Goal: Check status: Check status

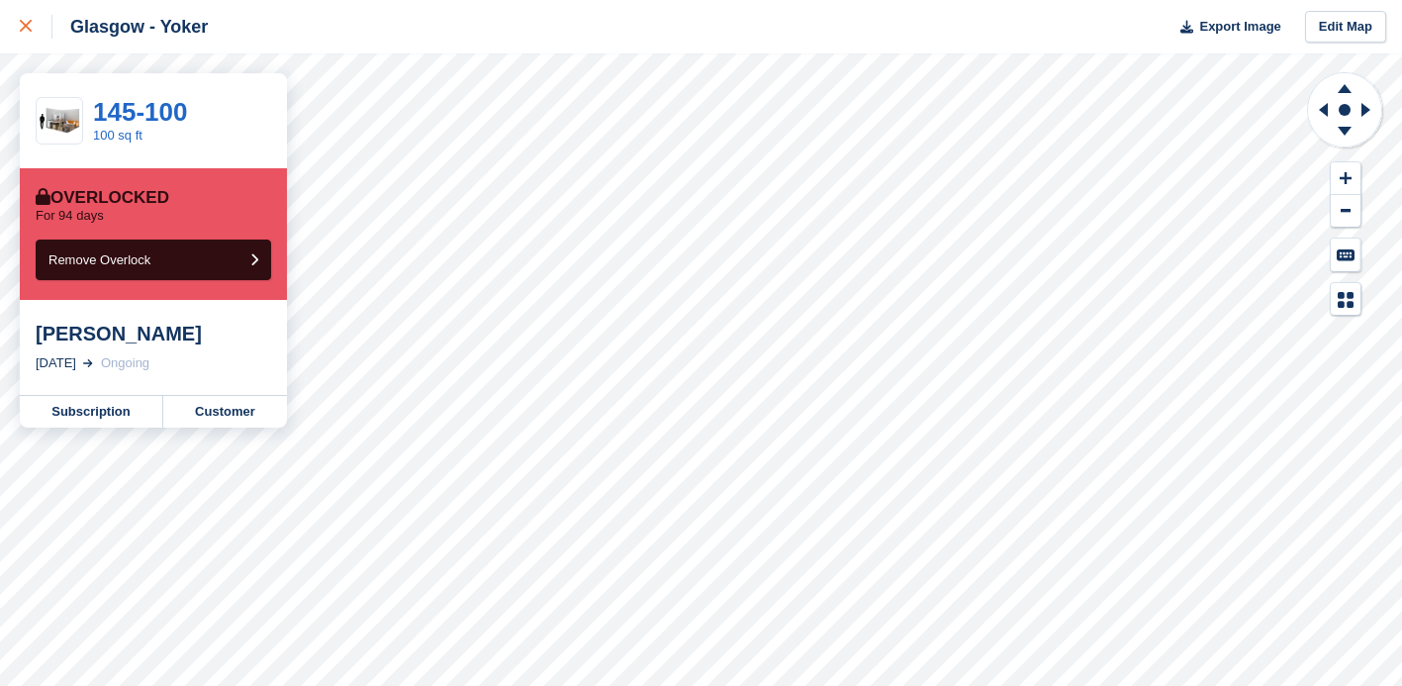
click at [28, 25] on icon at bounding box center [26, 26] width 12 height 12
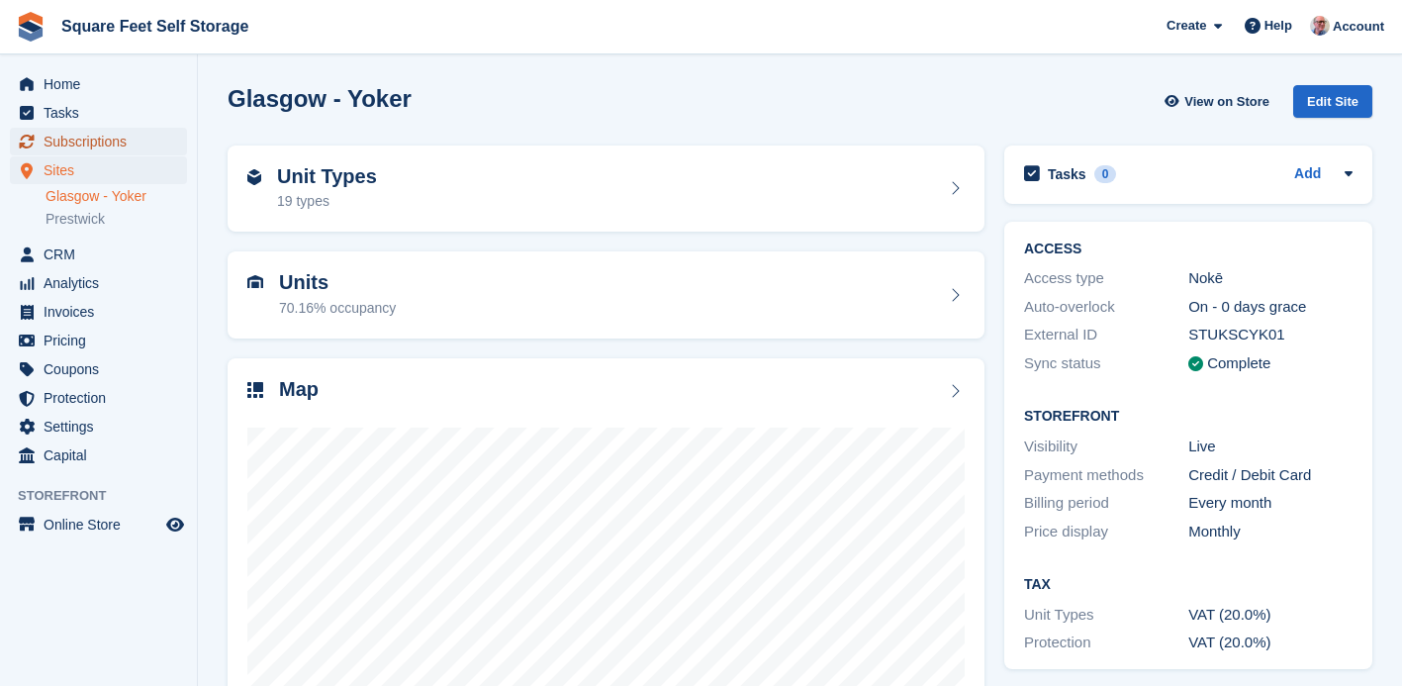
click at [108, 143] on span "Subscriptions" at bounding box center [103, 142] width 119 height 28
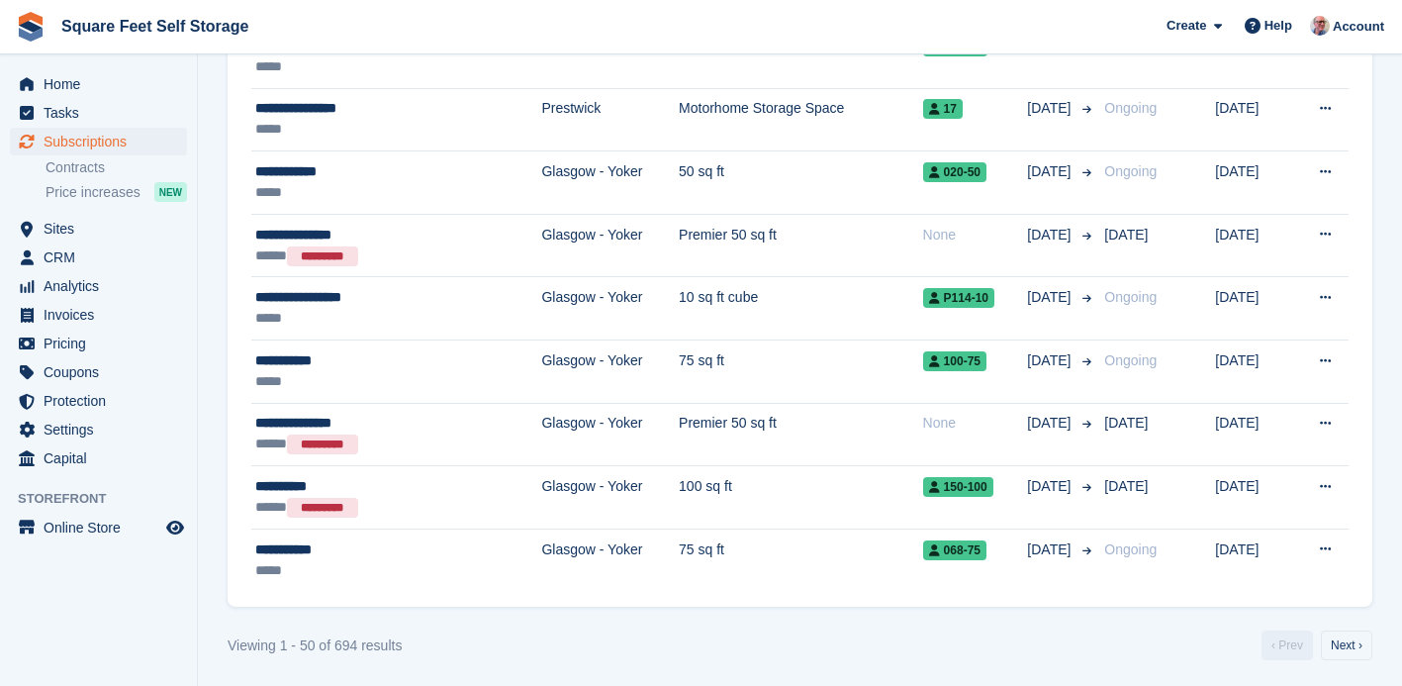
scroll to position [2890, 0]
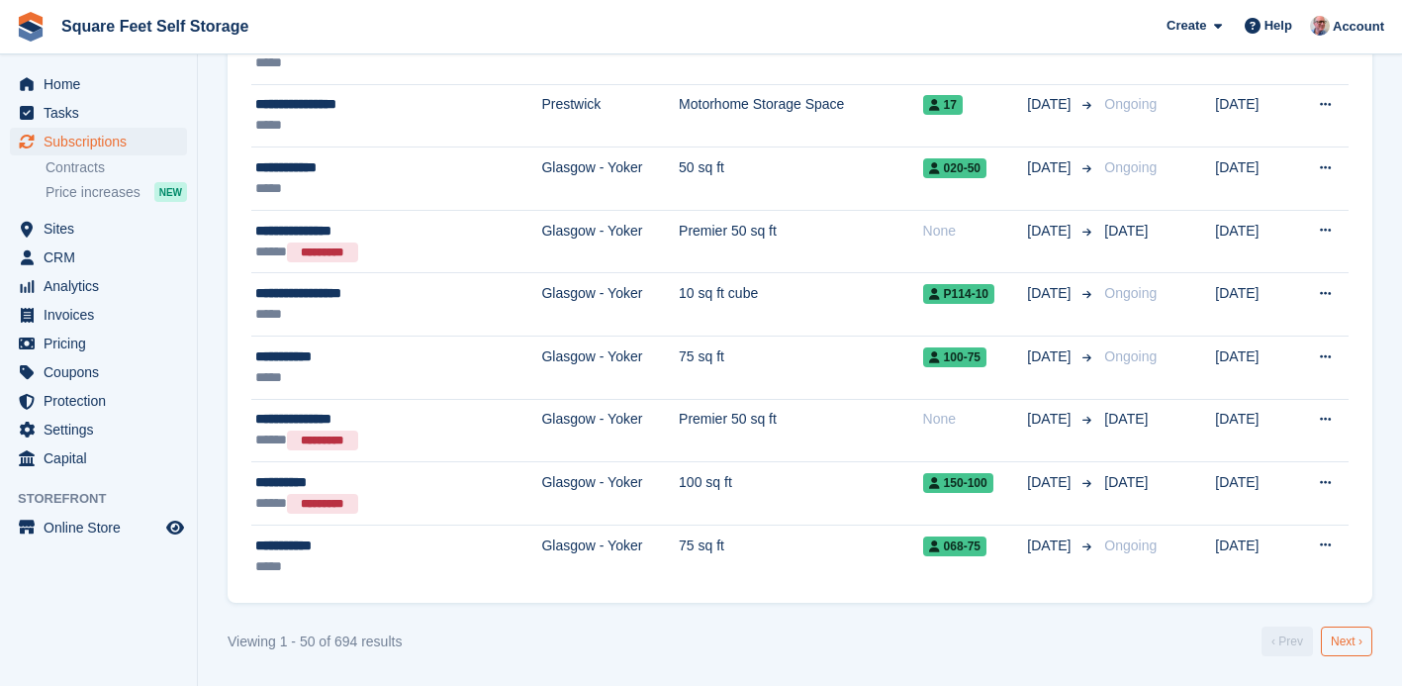
click at [1335, 634] on link "Next ›" at bounding box center [1346, 641] width 51 height 30
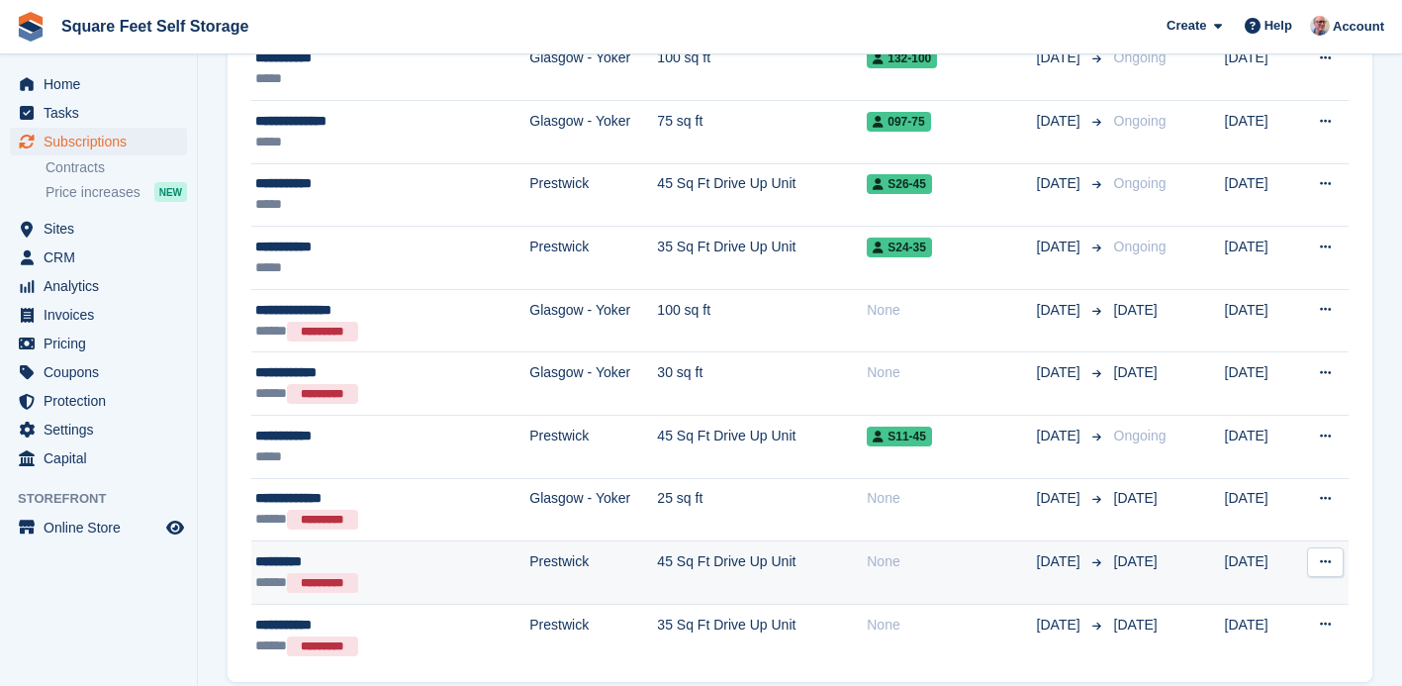
scroll to position [2890, 0]
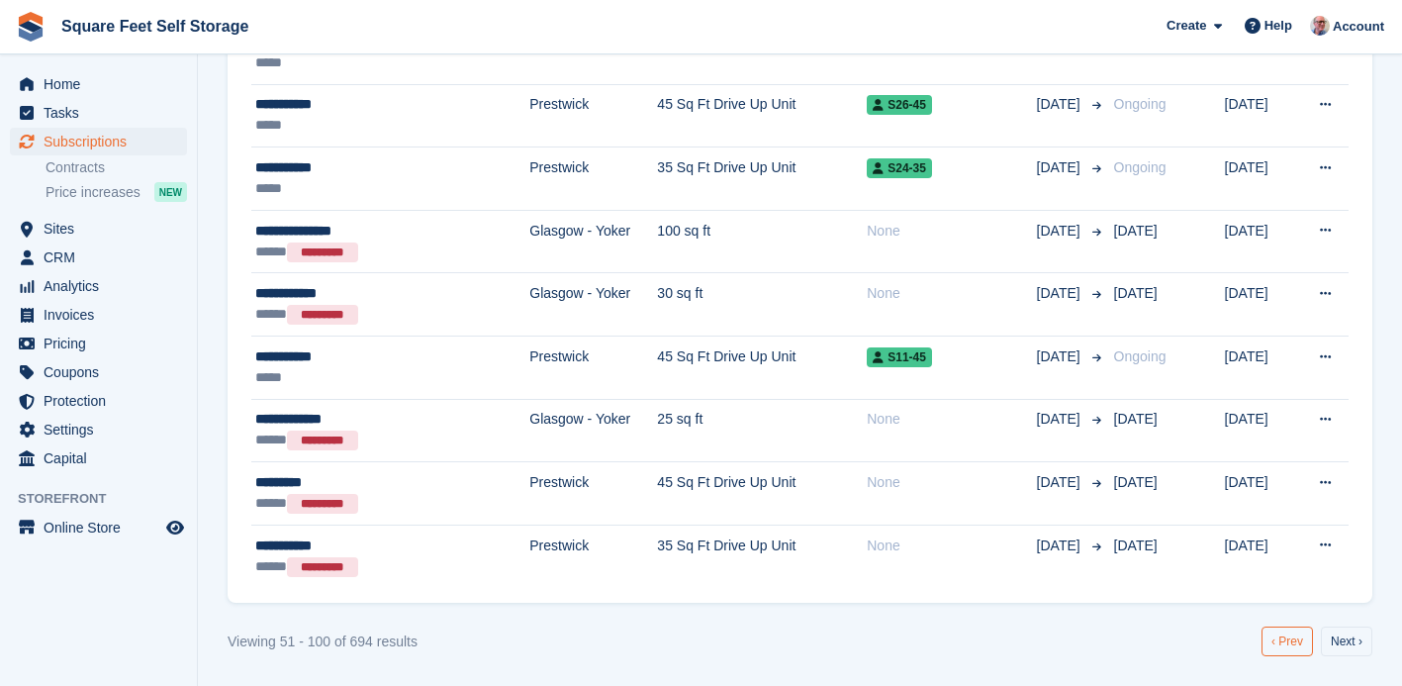
click at [1279, 637] on link "‹ Prev" at bounding box center [1287, 641] width 51 height 30
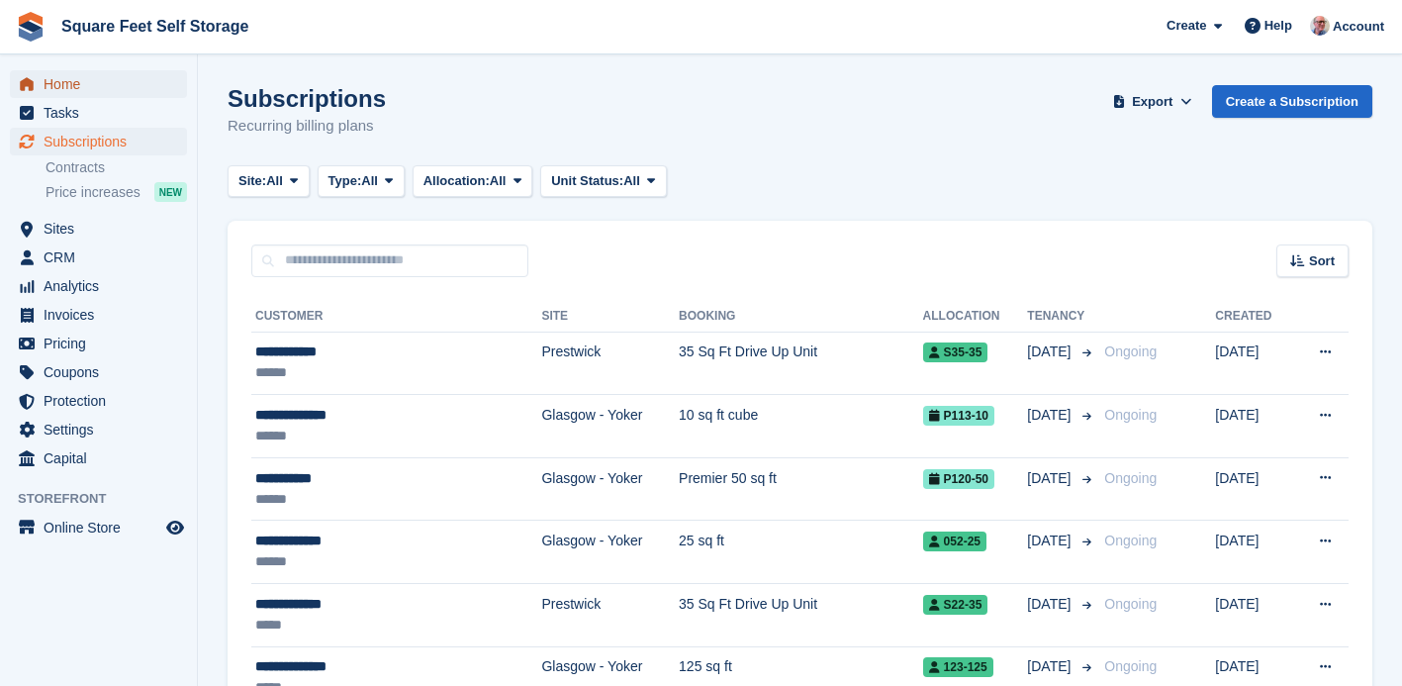
click at [65, 78] on span "Home" at bounding box center [103, 84] width 119 height 28
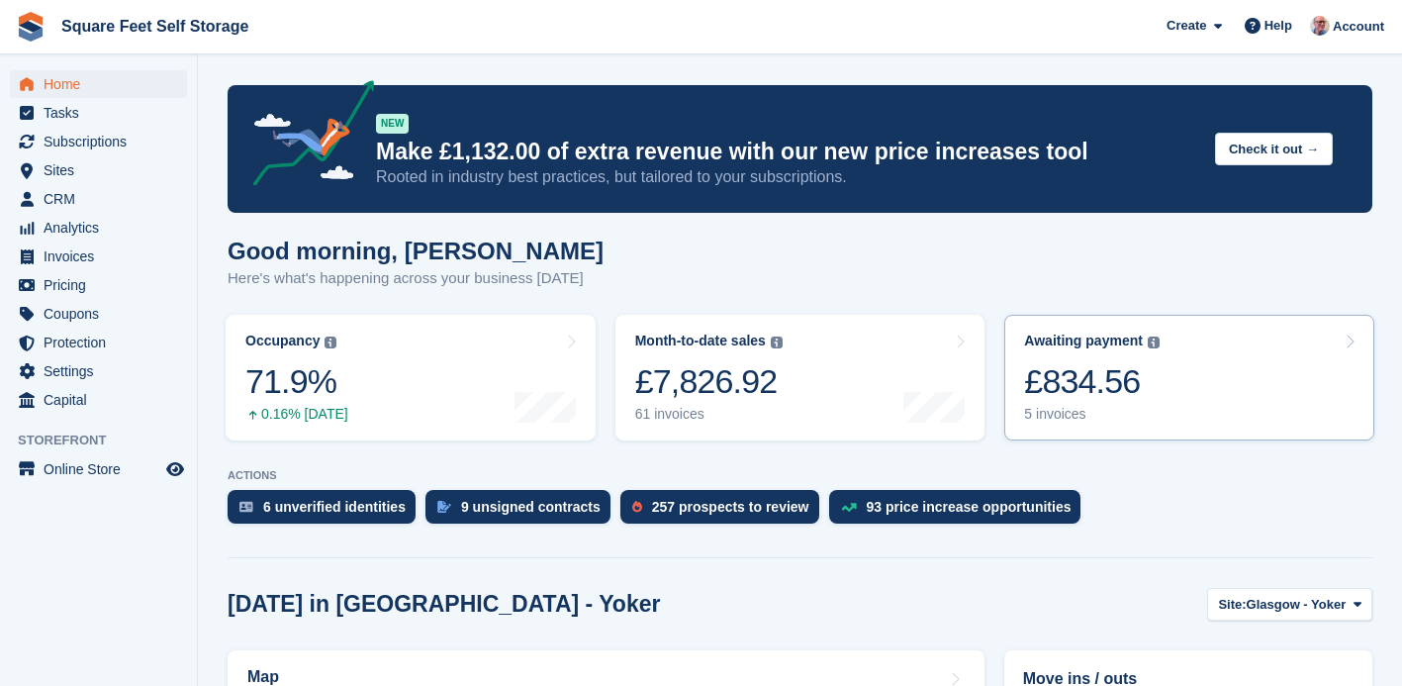
click at [1225, 397] on link "Awaiting payment The total outstanding balance on all open invoices. £834.56 5 …" at bounding box center [1189, 378] width 370 height 126
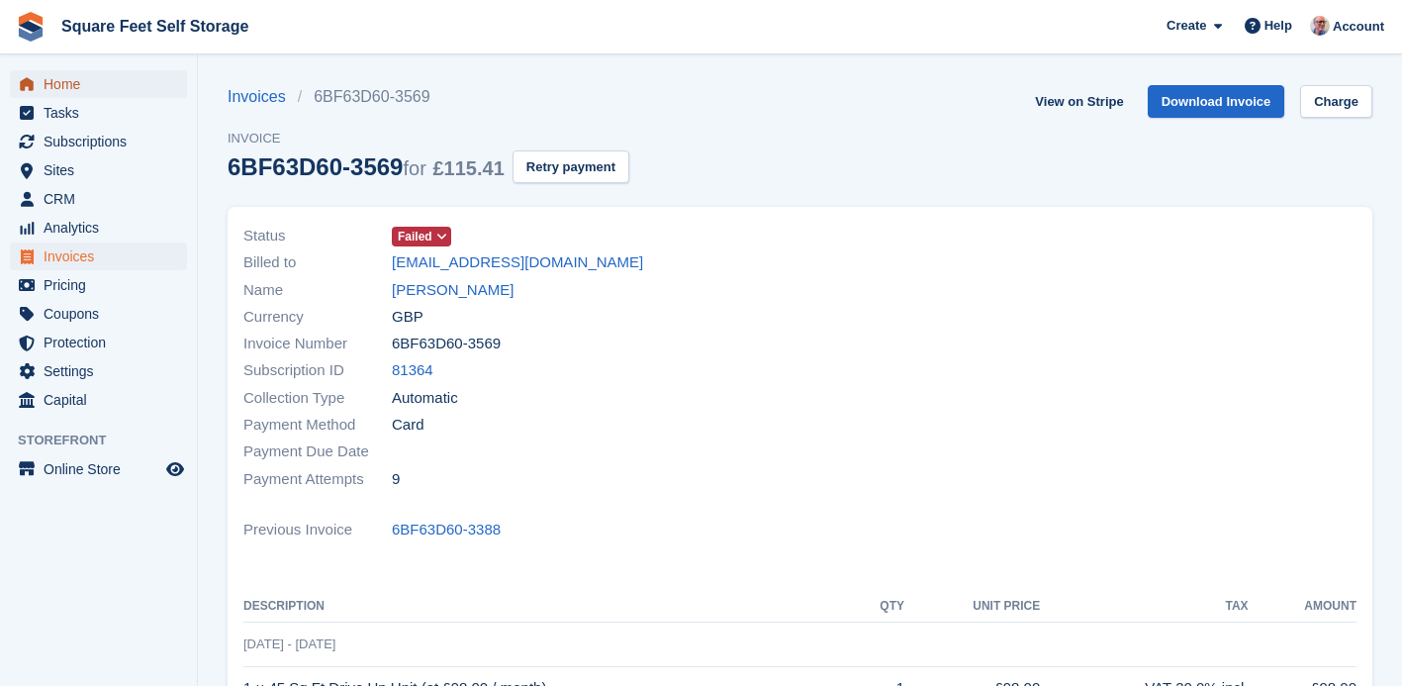
click at [113, 93] on span "Home" at bounding box center [103, 84] width 119 height 28
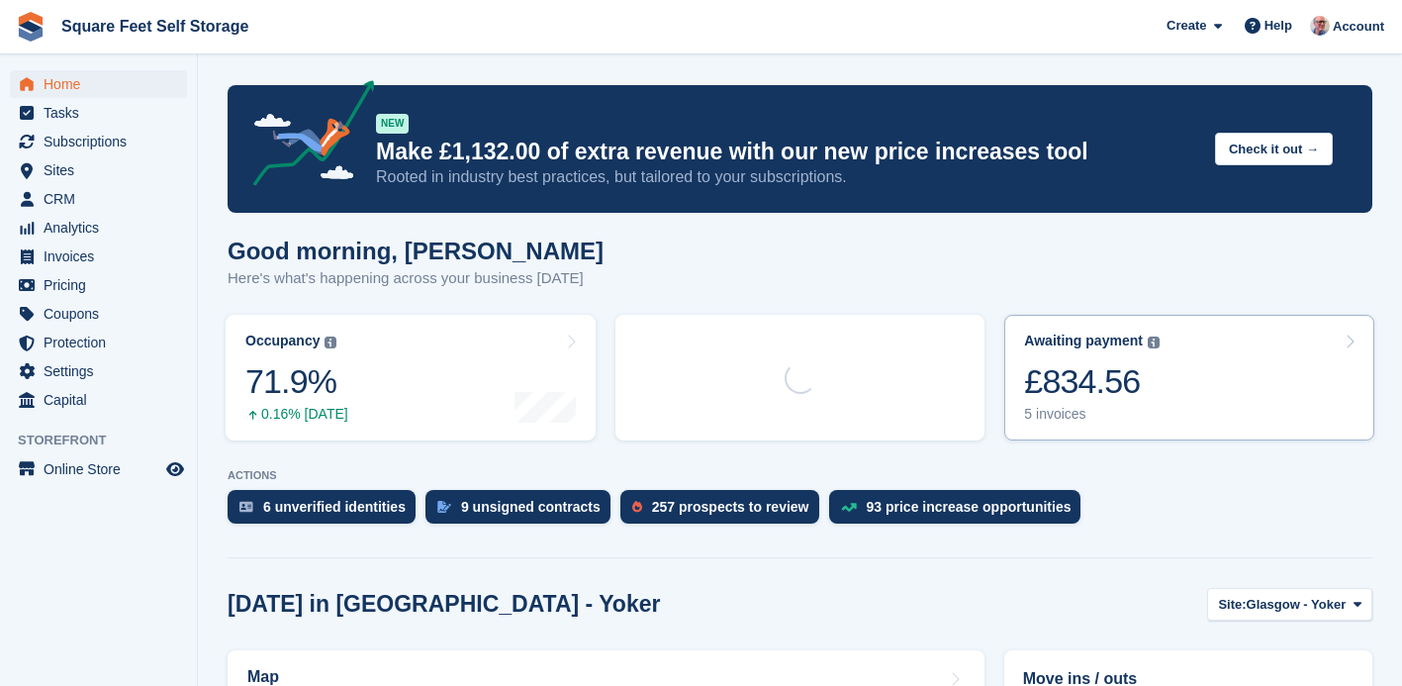
click at [1070, 351] on div "Awaiting payment The total outstanding balance on all open invoices. £834.56 5 …" at bounding box center [1092, 377] width 136 height 90
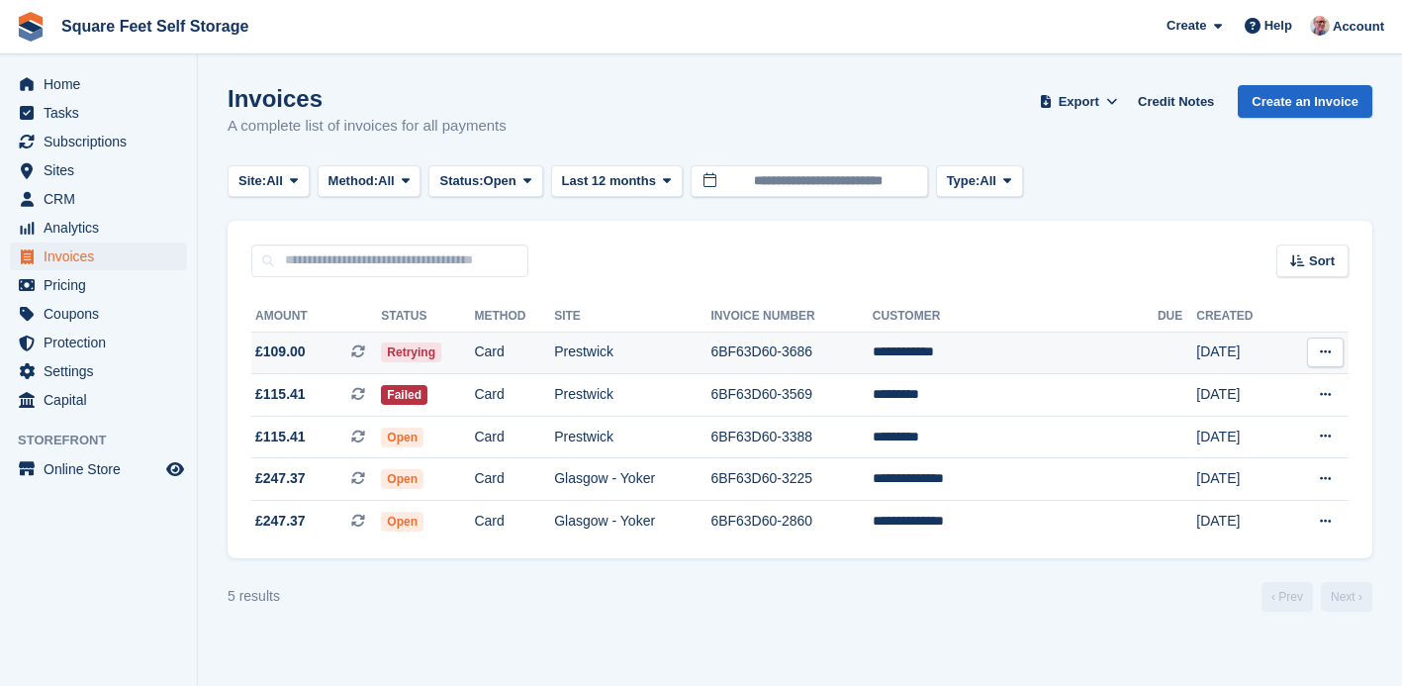
click at [710, 354] on td "Prestwick" at bounding box center [632, 352] width 156 height 43
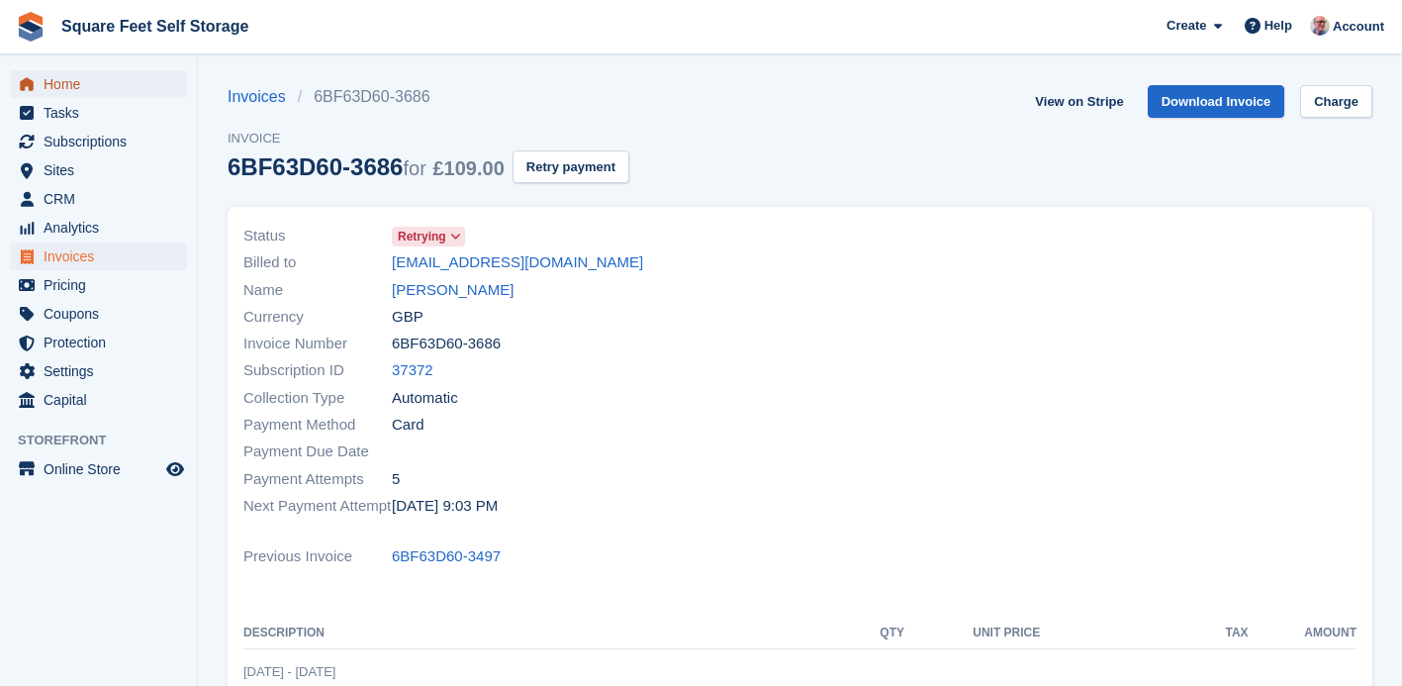
click at [61, 83] on span "Home" at bounding box center [103, 84] width 119 height 28
